Goal: Understand process/instructions: Learn about a topic

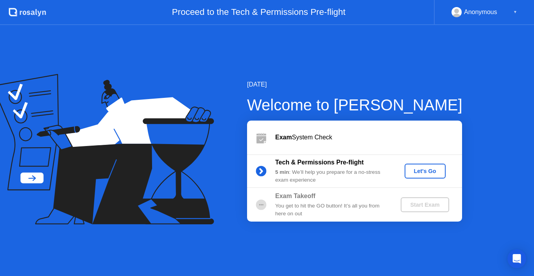
click at [411, 169] on div "Let's Go" at bounding box center [425, 171] width 35 height 6
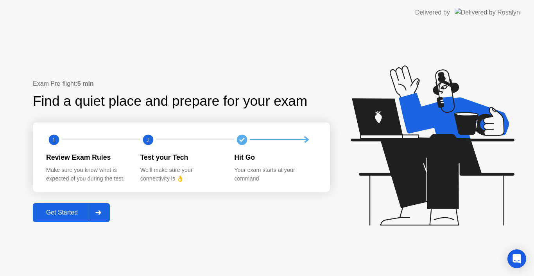
click at [94, 207] on div at bounding box center [98, 212] width 19 height 18
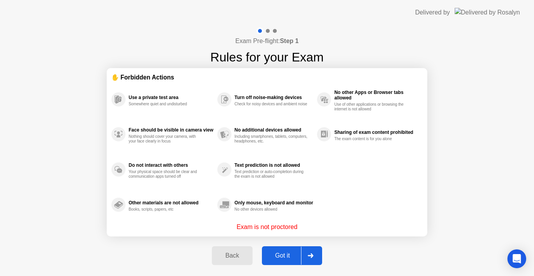
click at [278, 252] on div "Got it" at bounding box center [282, 255] width 37 height 7
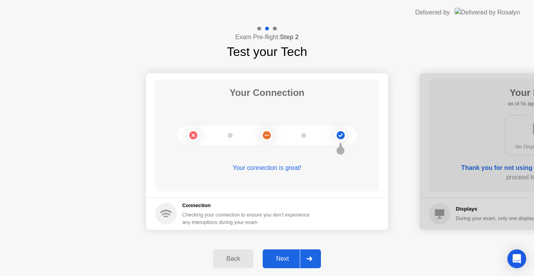
click at [295, 258] on div "Next" at bounding box center [282, 258] width 35 height 7
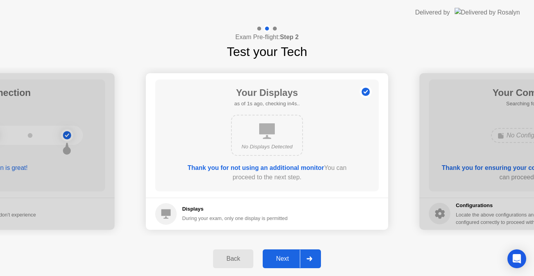
click at [295, 258] on div "Next" at bounding box center [282, 258] width 35 height 7
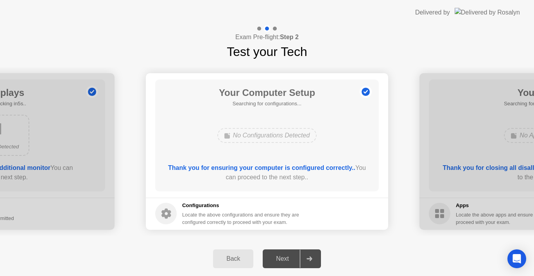
click at [295, 258] on div "Next" at bounding box center [282, 258] width 35 height 7
click at [289, 262] on div "Next" at bounding box center [282, 258] width 35 height 7
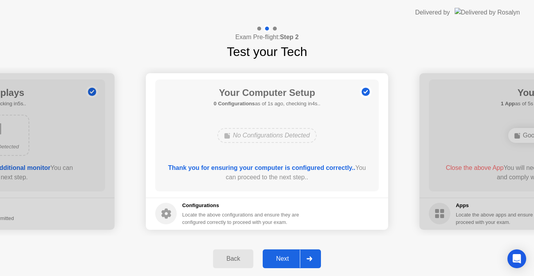
click at [279, 255] on div "Next" at bounding box center [282, 258] width 35 height 7
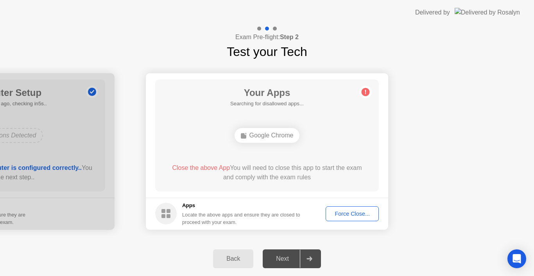
click at [343, 213] on div "Force Close..." at bounding box center [353, 213] width 48 height 6
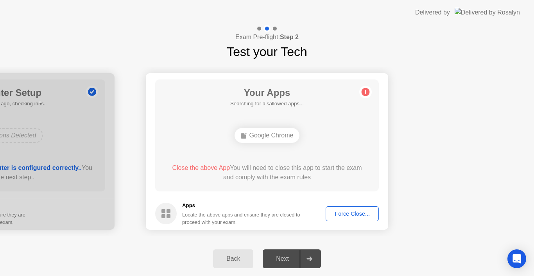
click at [332, 214] on div "Force Close..." at bounding box center [353, 213] width 48 height 6
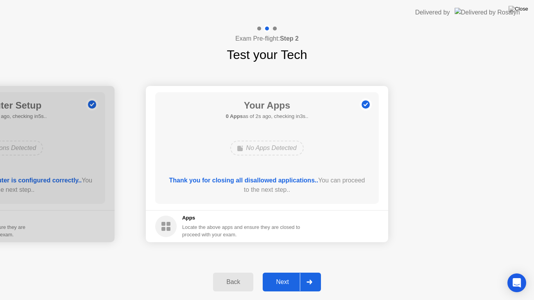
click at [297, 173] on div "Your Apps 0 Apps as of 2s ago, checking in3s.. No Apps Detected Thank you for c…" at bounding box center [267, 148] width 224 height 112
click at [293, 275] on button "Next" at bounding box center [292, 282] width 58 height 19
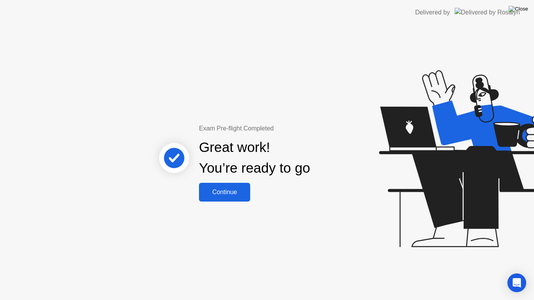
click at [521, 8] on img at bounding box center [519, 9] width 20 height 6
